Goal: Information Seeking & Learning: Learn about a topic

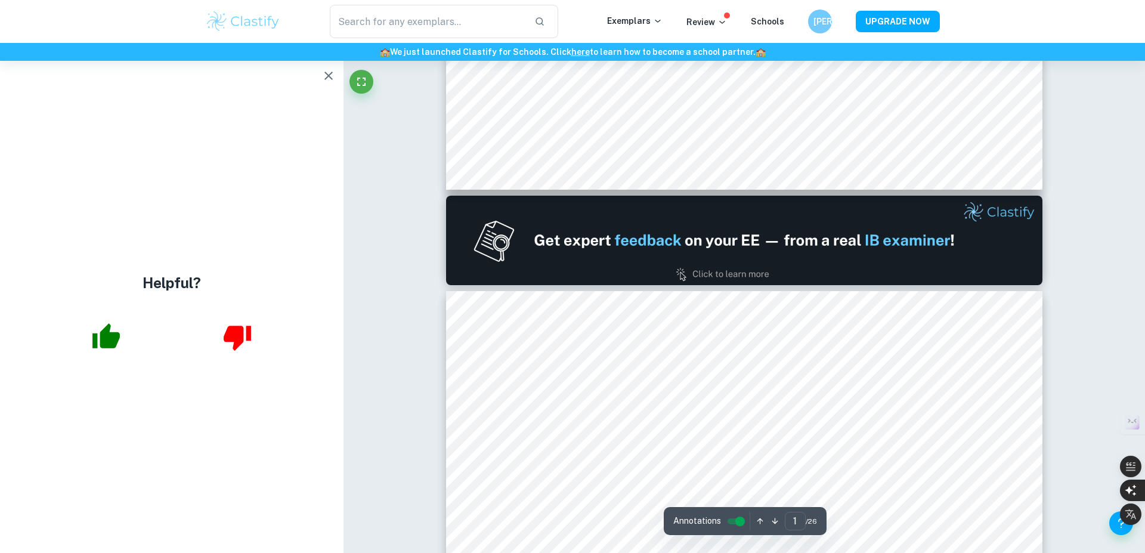
type input "2"
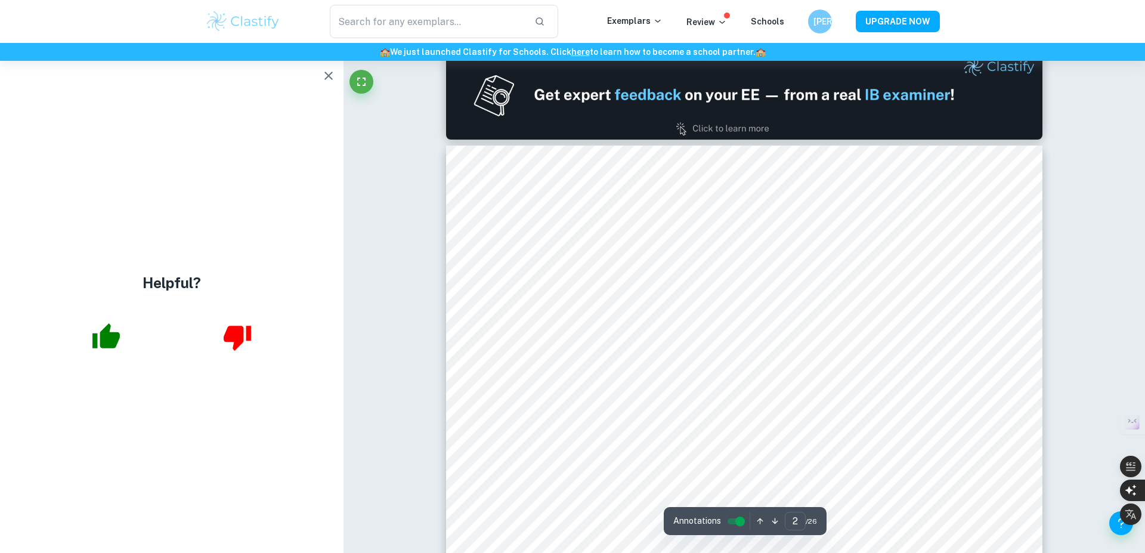
scroll to position [1036, 0]
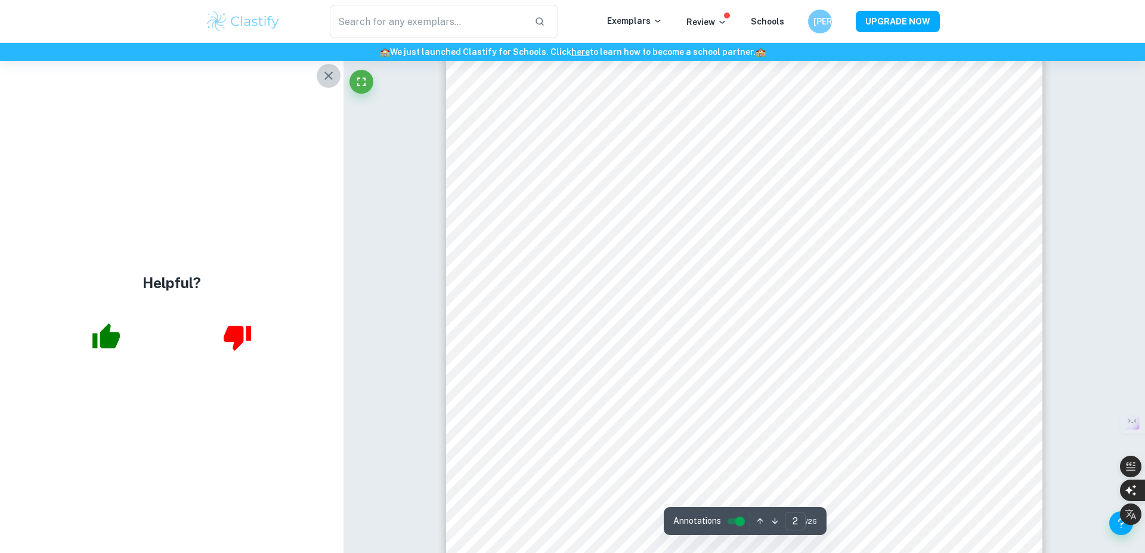
click at [329, 73] on icon "button" at bounding box center [328, 76] width 14 height 14
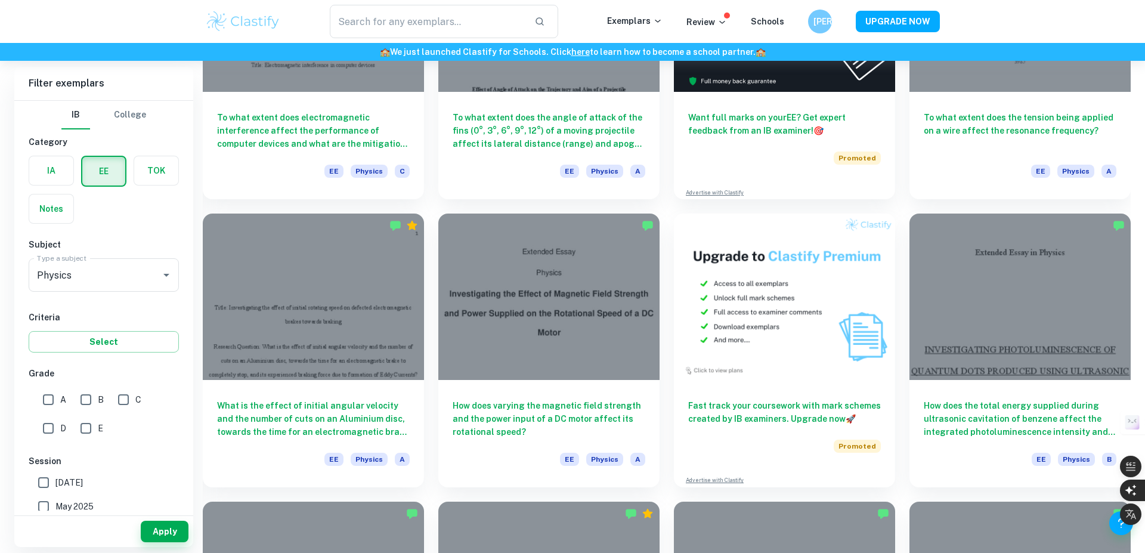
scroll to position [251, 0]
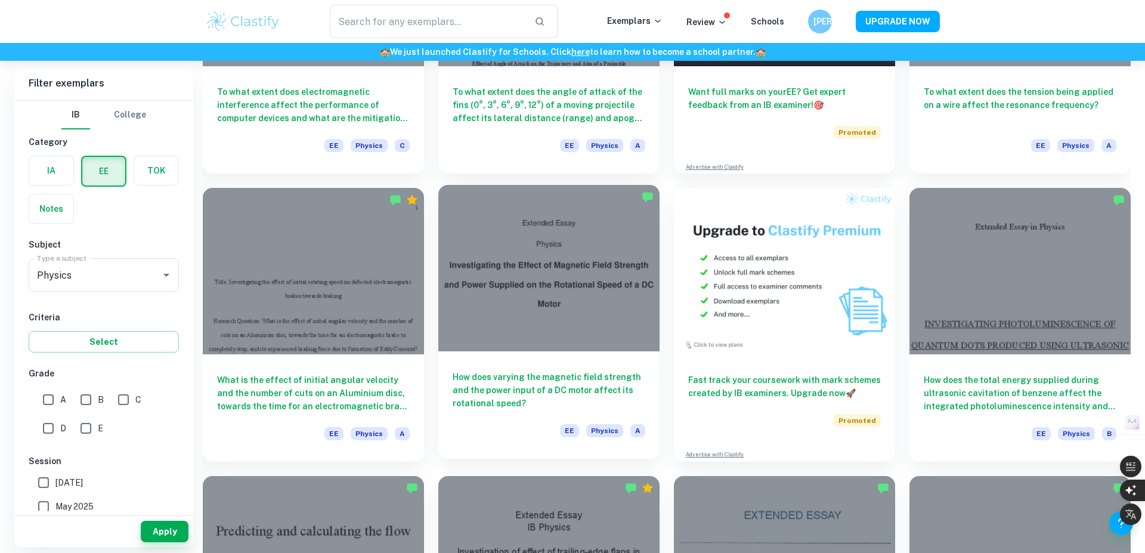
click at [537, 315] on div at bounding box center [548, 268] width 221 height 166
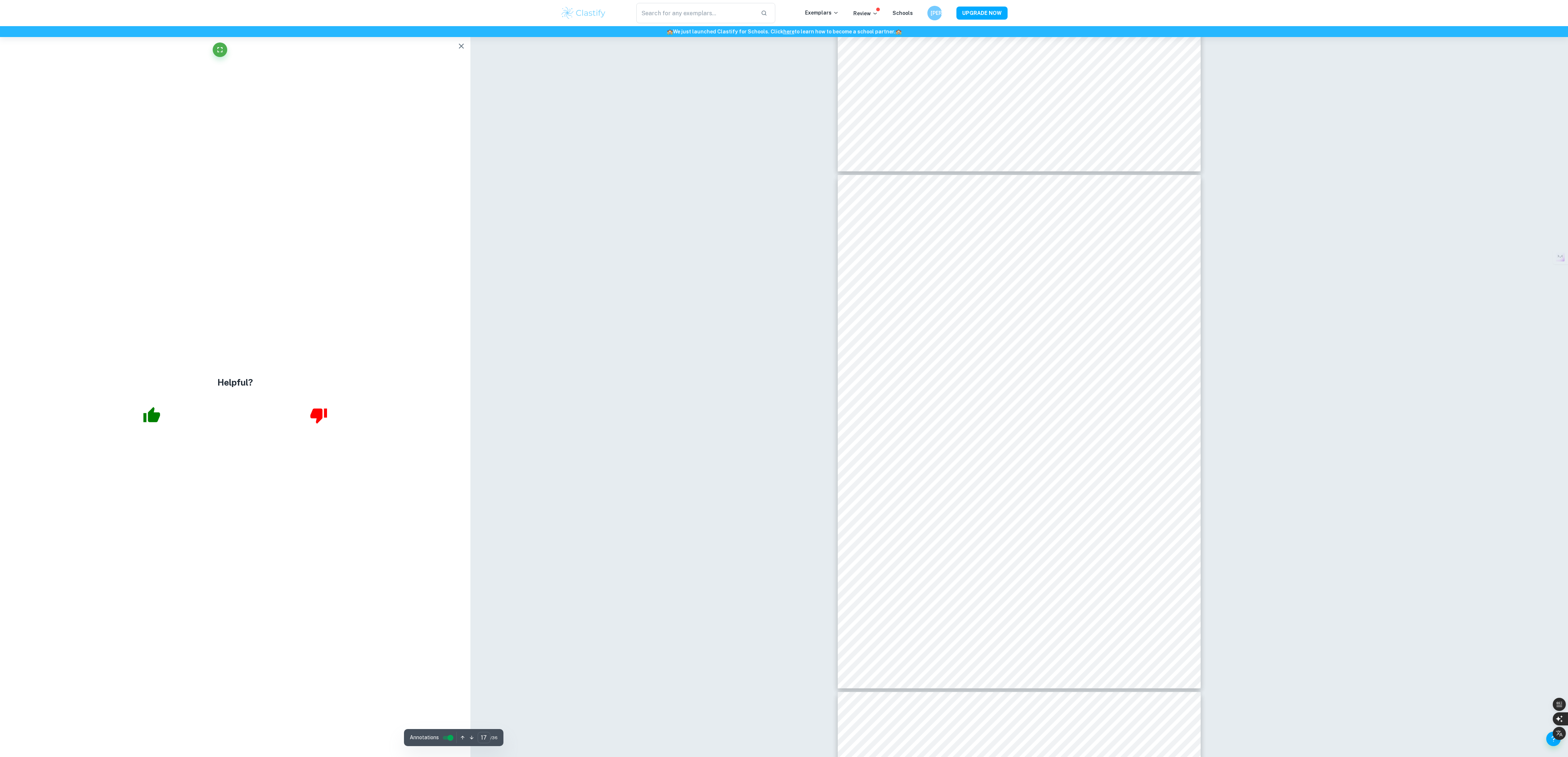
scroll to position [8379, 0]
type input "15"
